Goal: Task Accomplishment & Management: Complete application form

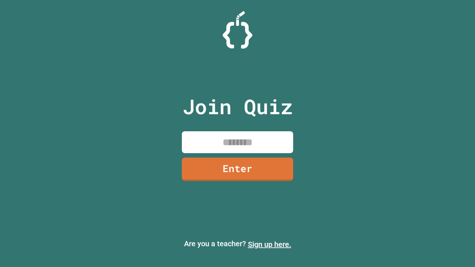
click at [269, 245] on link "Sign up here." at bounding box center [269, 244] width 43 height 9
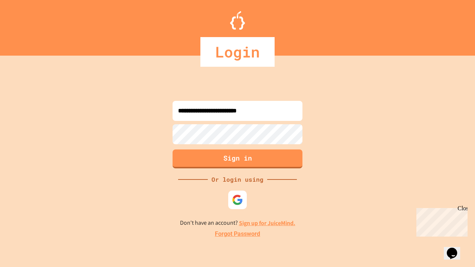
type input "**********"
